Goal: Information Seeking & Learning: Learn about a topic

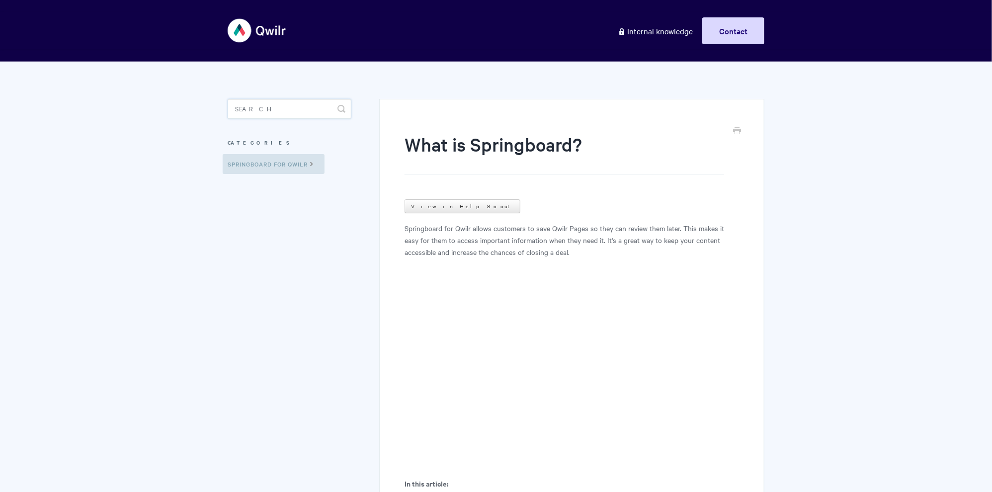
click at [308, 112] on input "Search" at bounding box center [290, 109] width 124 height 20
type input "initial"
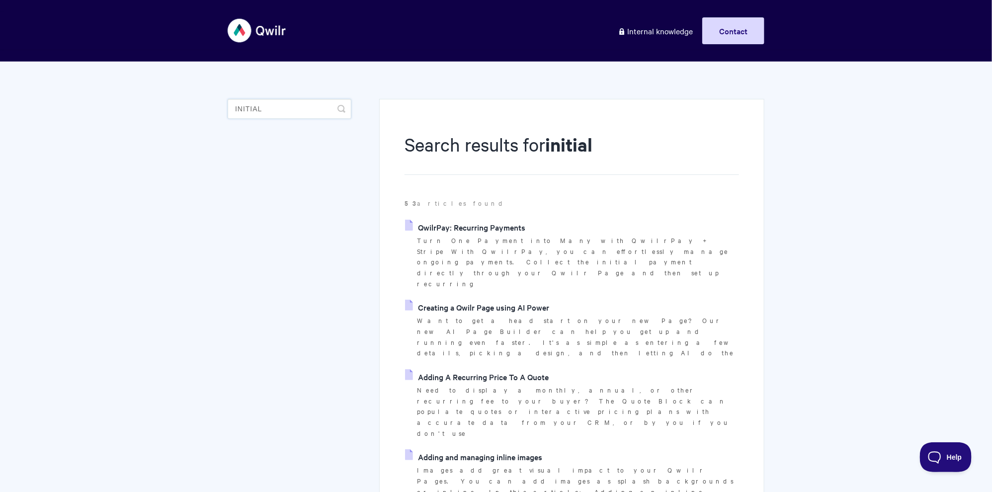
click at [319, 112] on input "initial" at bounding box center [290, 109] width 124 height 20
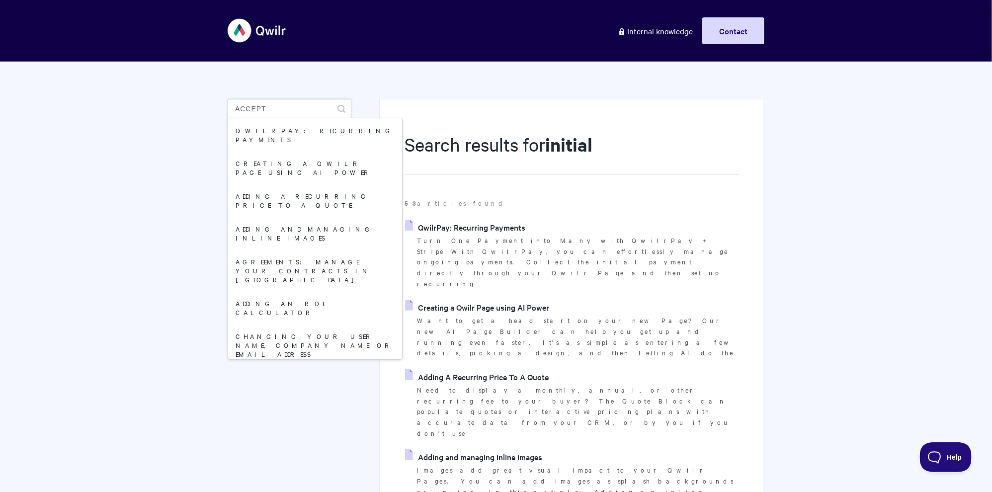
type input "accept b"
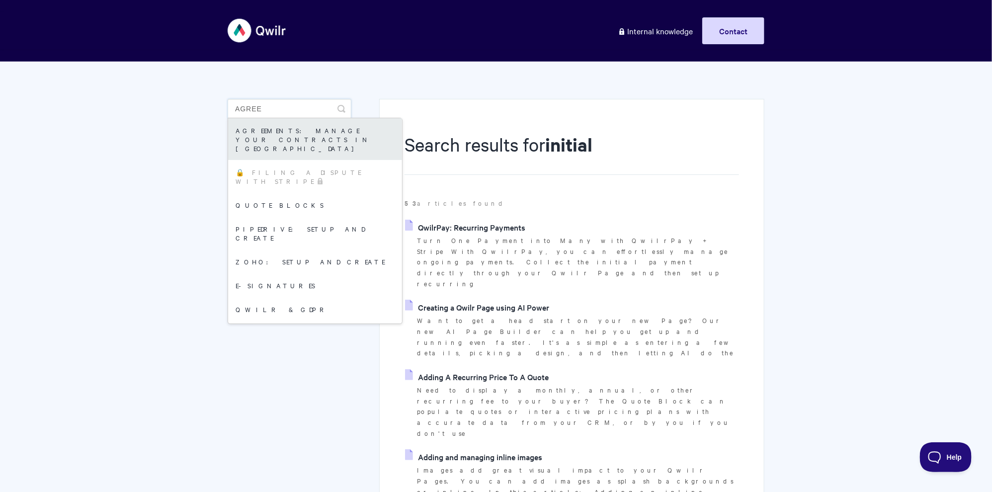
type input "agree"
click at [321, 128] on link "Agreements: Manage your Contracts in [GEOGRAPHIC_DATA]" at bounding box center [315, 139] width 174 height 42
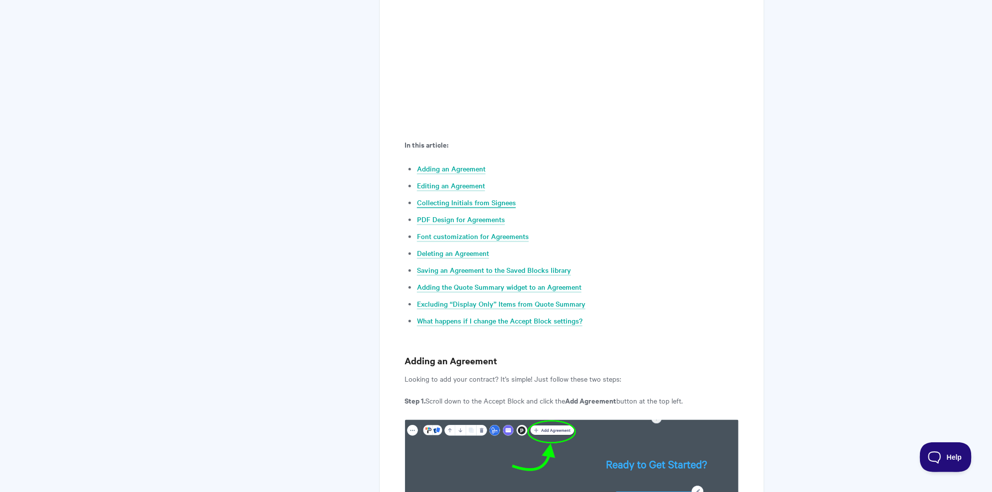
click at [462, 200] on link "Collecting Initials from Signees" at bounding box center [466, 202] width 99 height 11
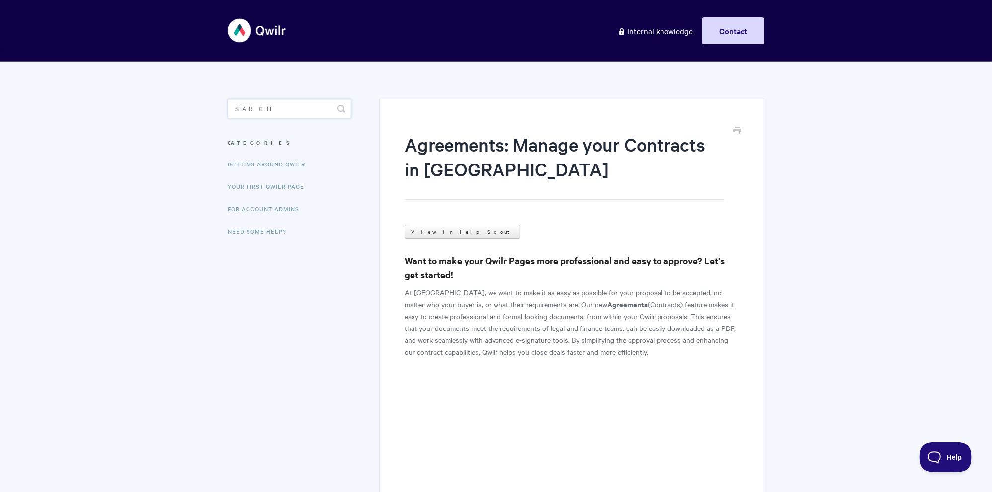
click at [257, 103] on input "Search" at bounding box center [290, 109] width 124 height 20
type input "analytics"
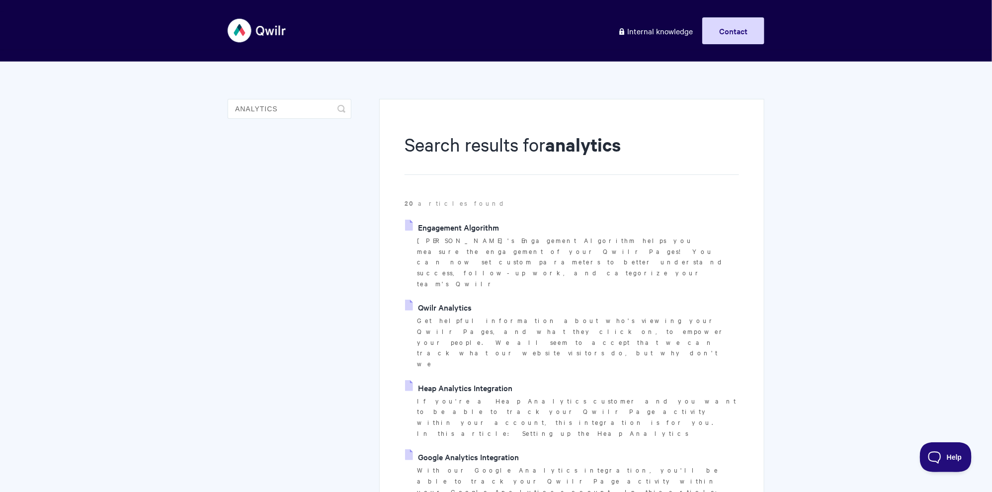
click at [460, 300] on link "Qwilr Analytics" at bounding box center [438, 307] width 67 height 15
